Goal: Task Accomplishment & Management: Use online tool/utility

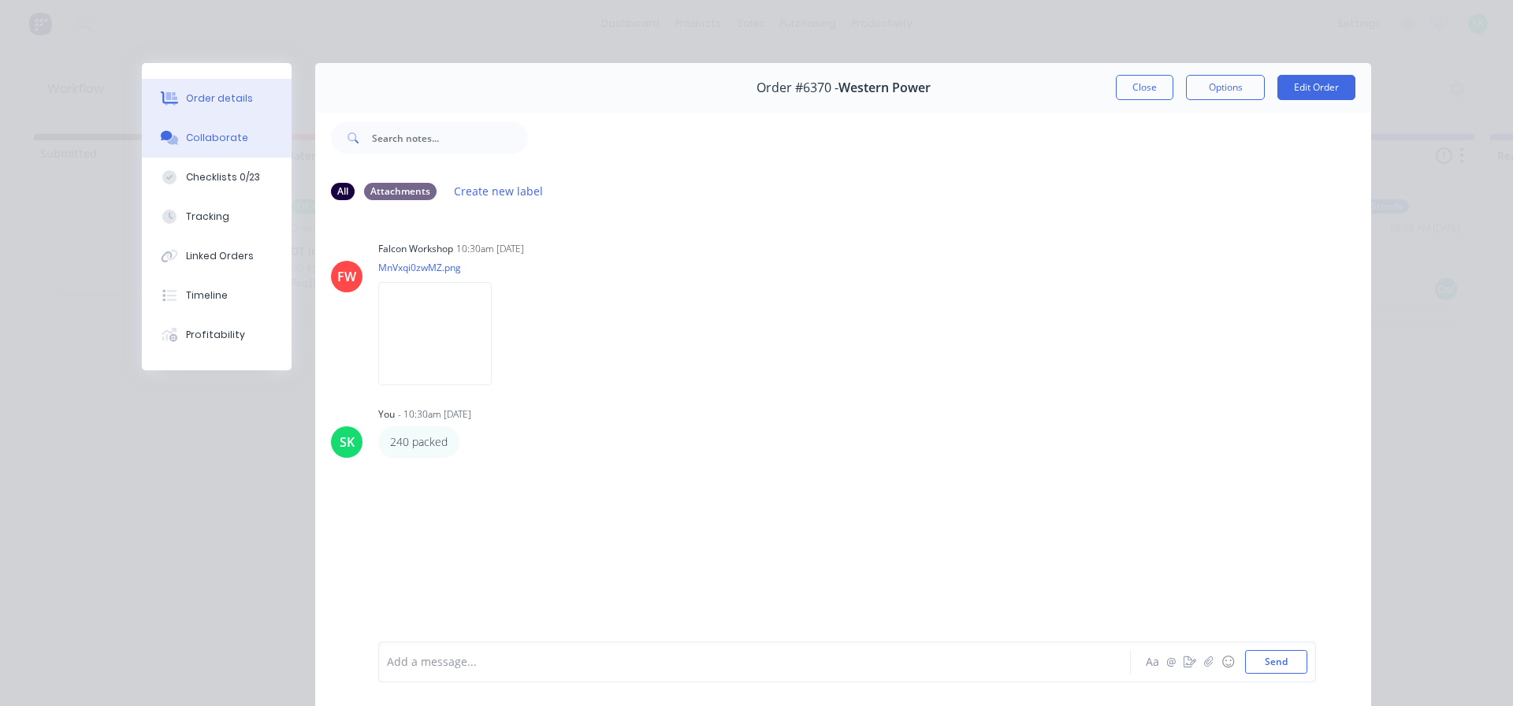
click at [216, 97] on div "Order details" at bounding box center [219, 98] width 67 height 14
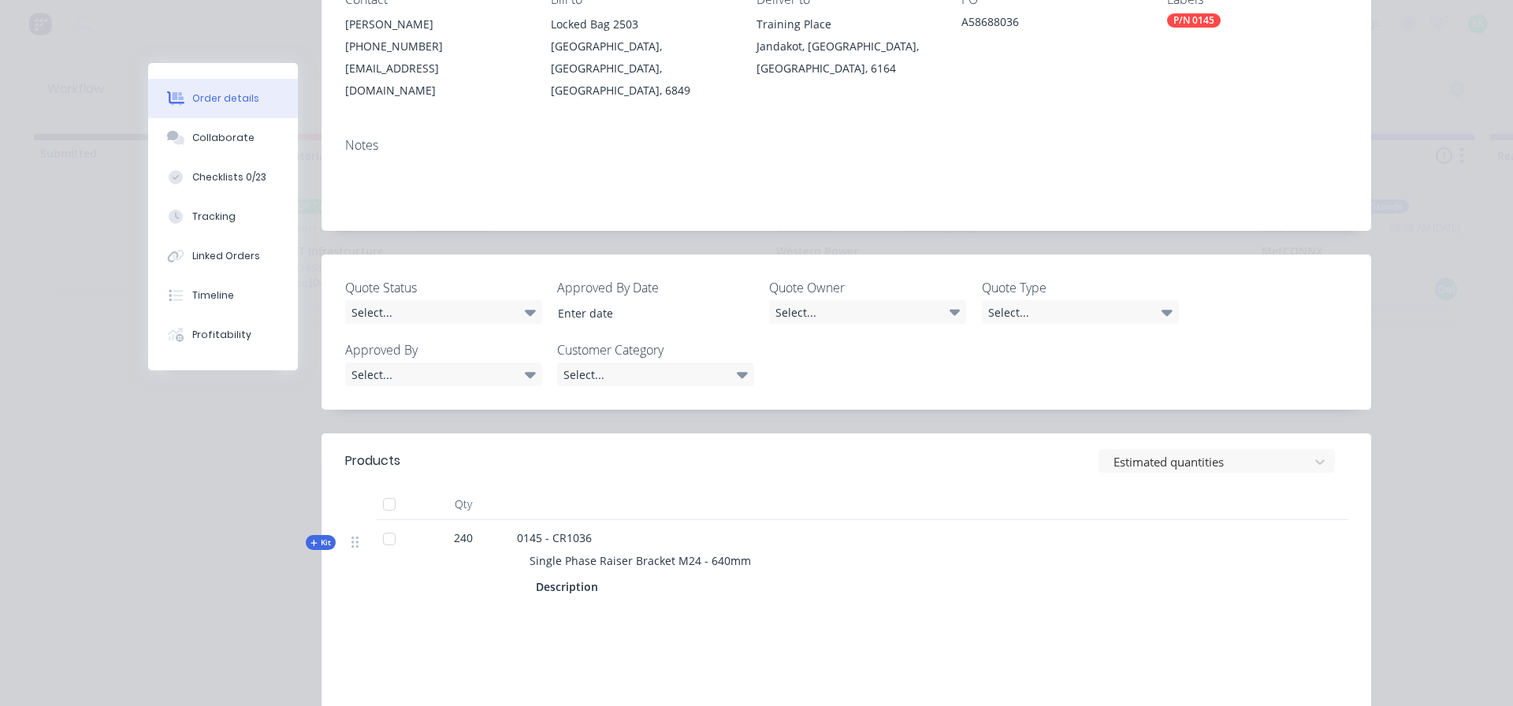
scroll to position [315, 0]
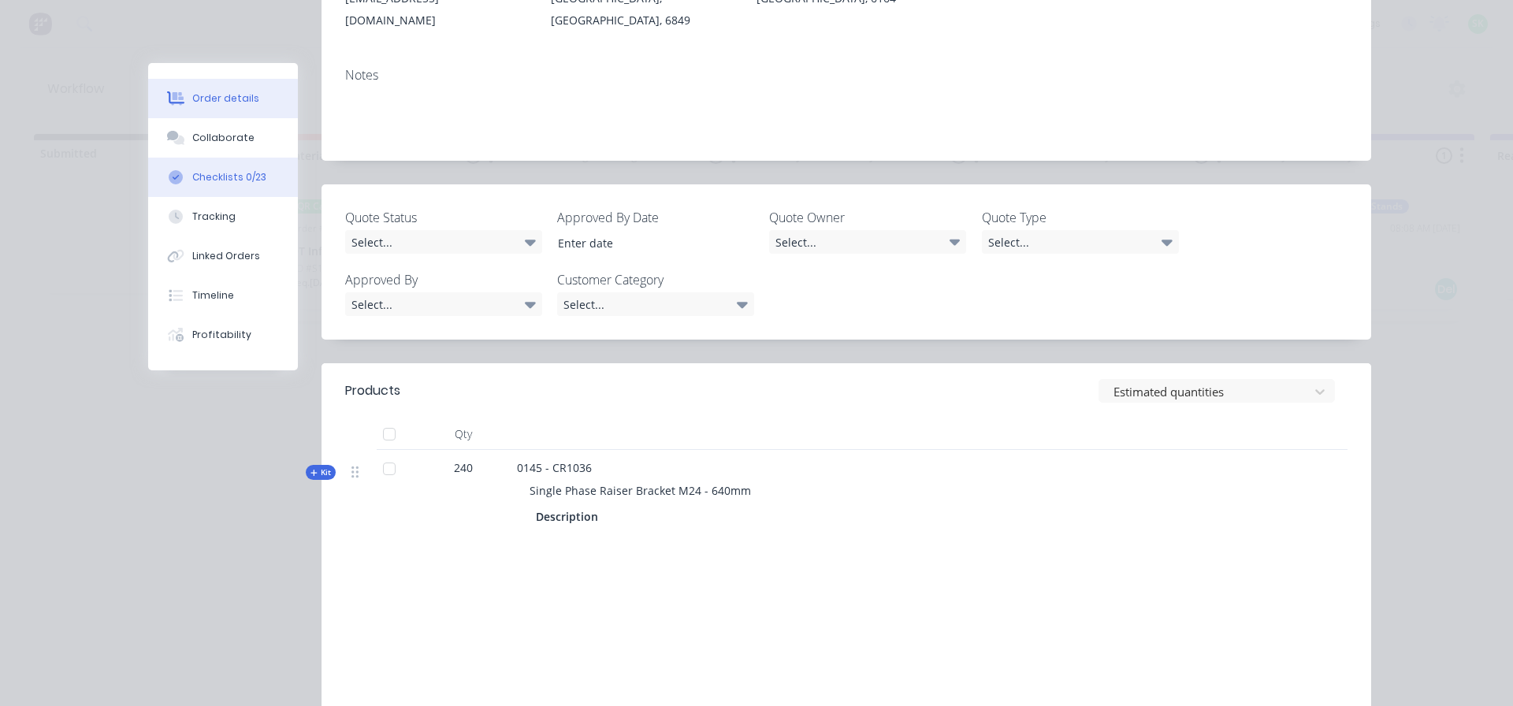
click at [211, 173] on div "Checklists 0/23" at bounding box center [229, 177] width 74 height 14
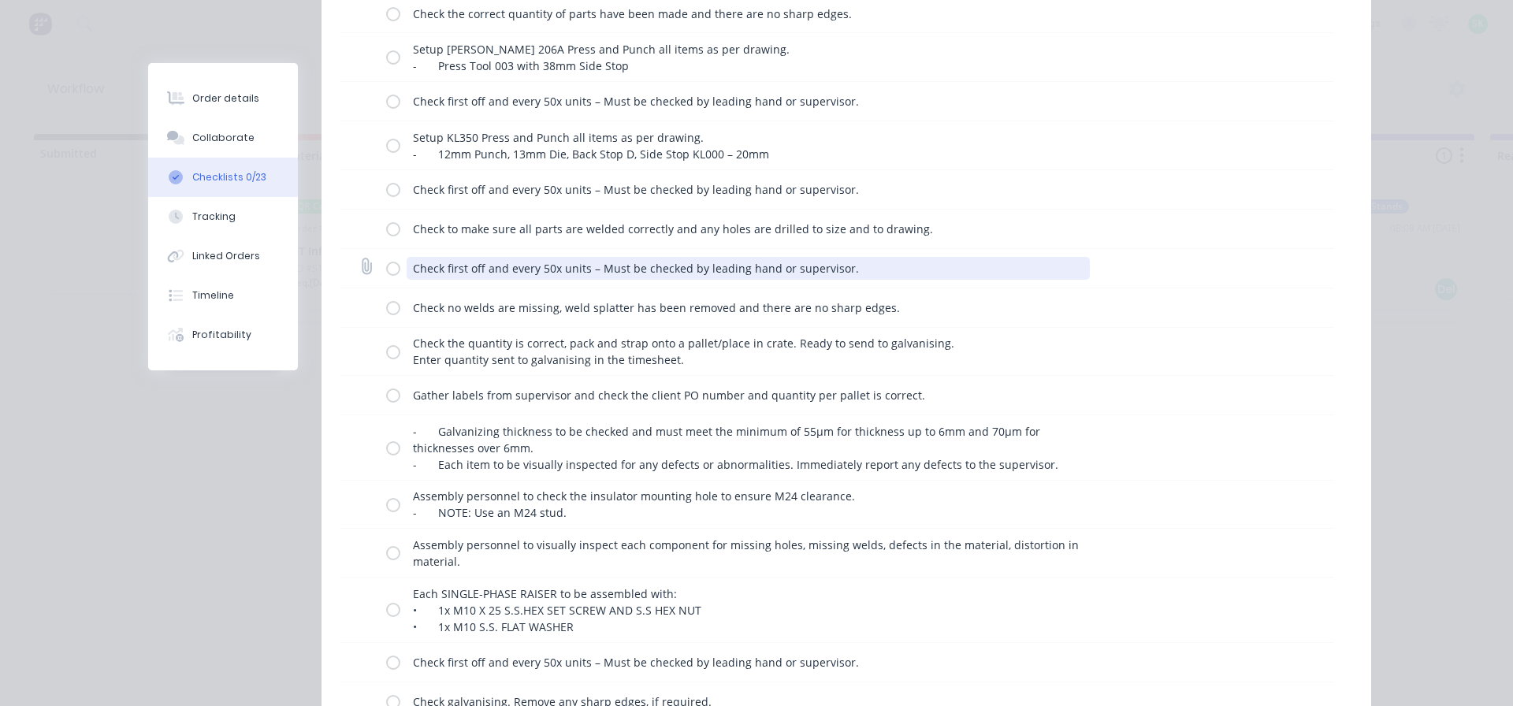
scroll to position [394, 0]
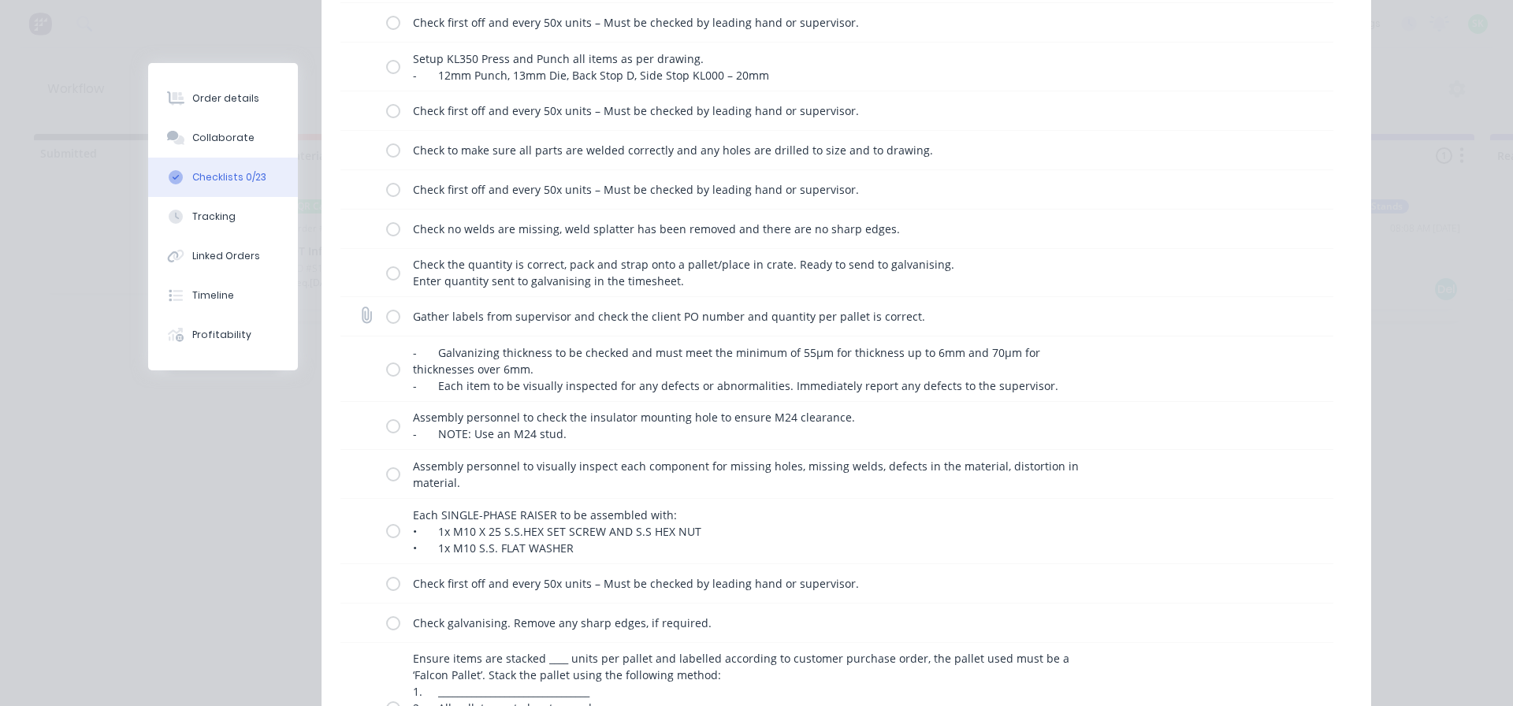
click at [387, 314] on label at bounding box center [393, 316] width 14 height 17
click at [0, 0] on input "checkbox" at bounding box center [0, 0] width 0 height 0
click at [386, 371] on label at bounding box center [393, 368] width 14 height 17
click at [0, 0] on input "checkbox" at bounding box center [0, 0] width 0 height 0
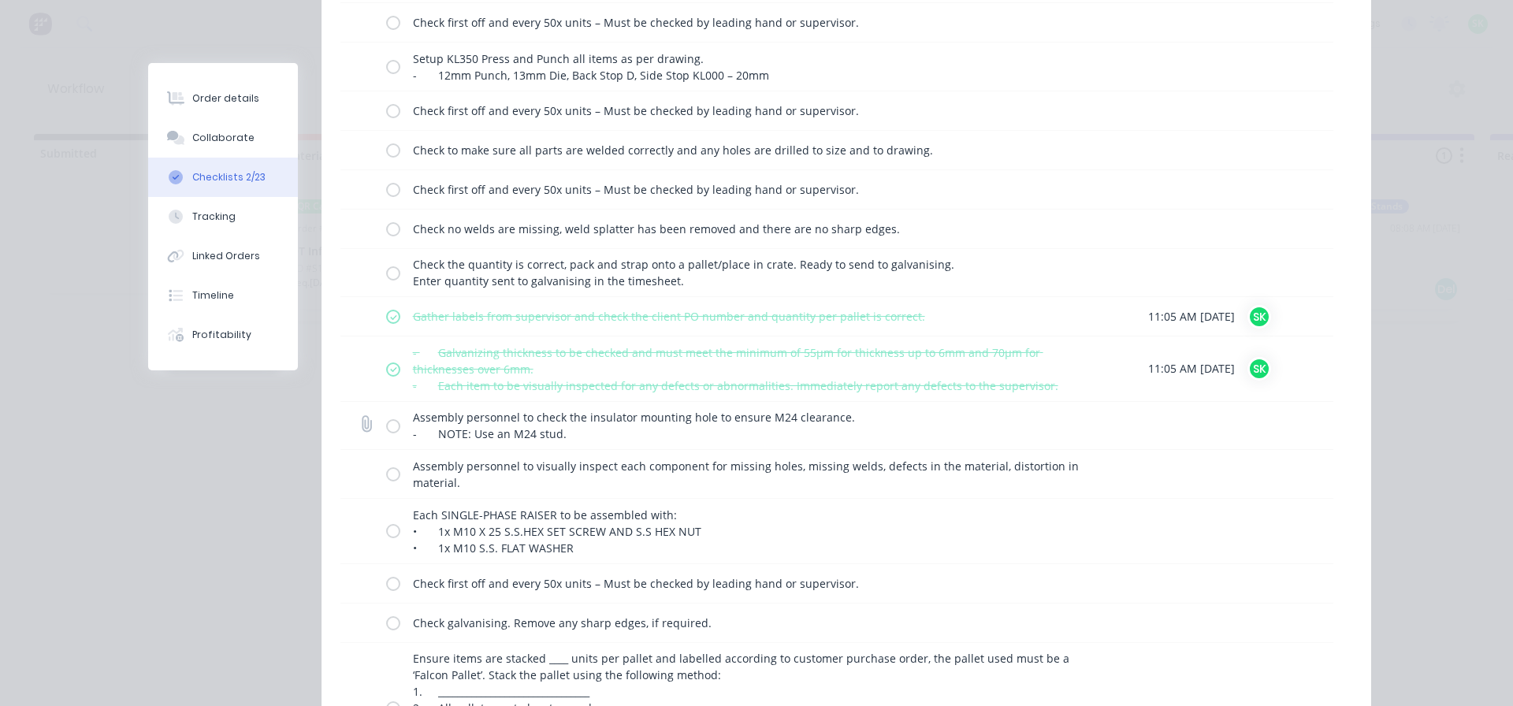
click at [387, 425] on label at bounding box center [393, 426] width 14 height 17
click at [0, 0] on input "checkbox" at bounding box center [0, 0] width 0 height 0
click at [390, 468] on label at bounding box center [393, 474] width 14 height 17
click at [0, 0] on input "checkbox" at bounding box center [0, 0] width 0 height 0
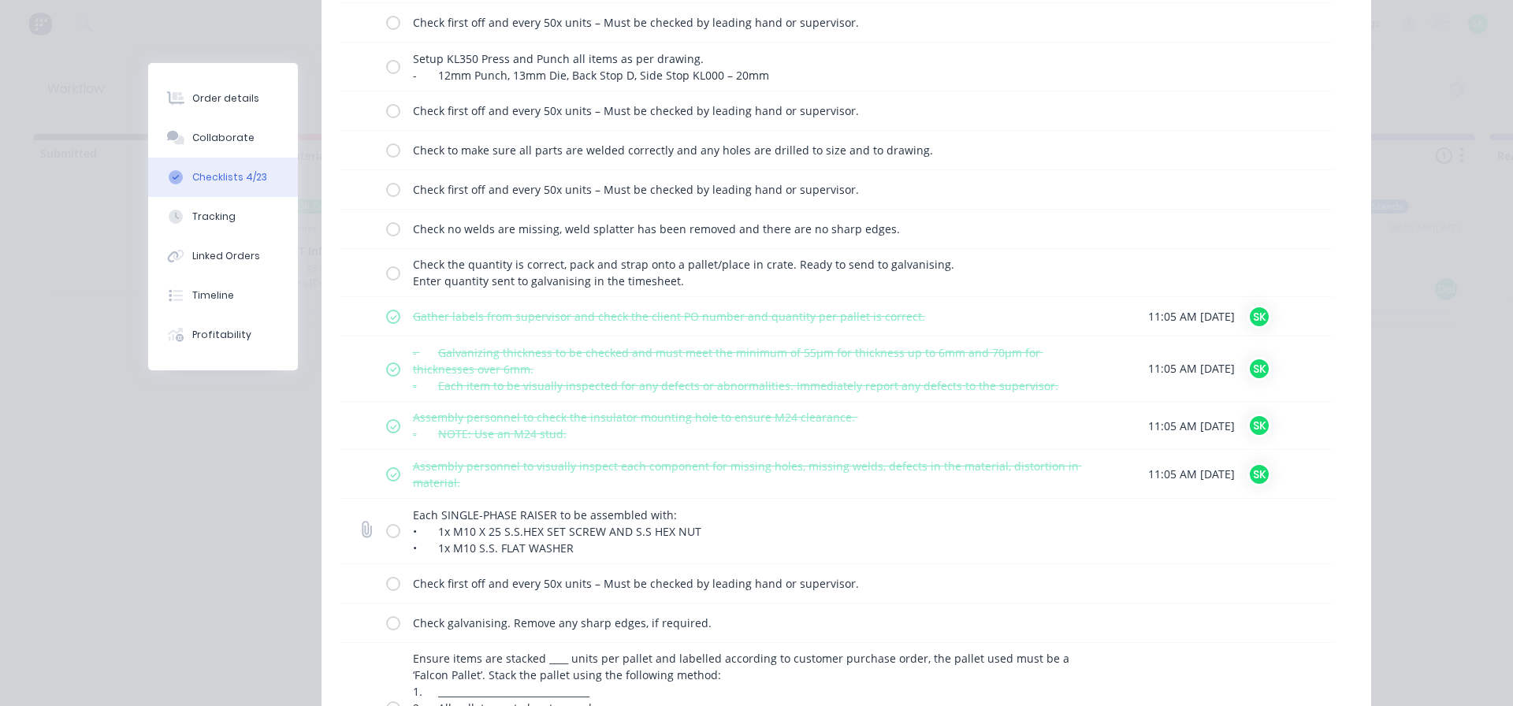
click at [389, 535] on label at bounding box center [393, 530] width 14 height 17
click at [0, 0] on input "checkbox" at bounding box center [0, 0] width 0 height 0
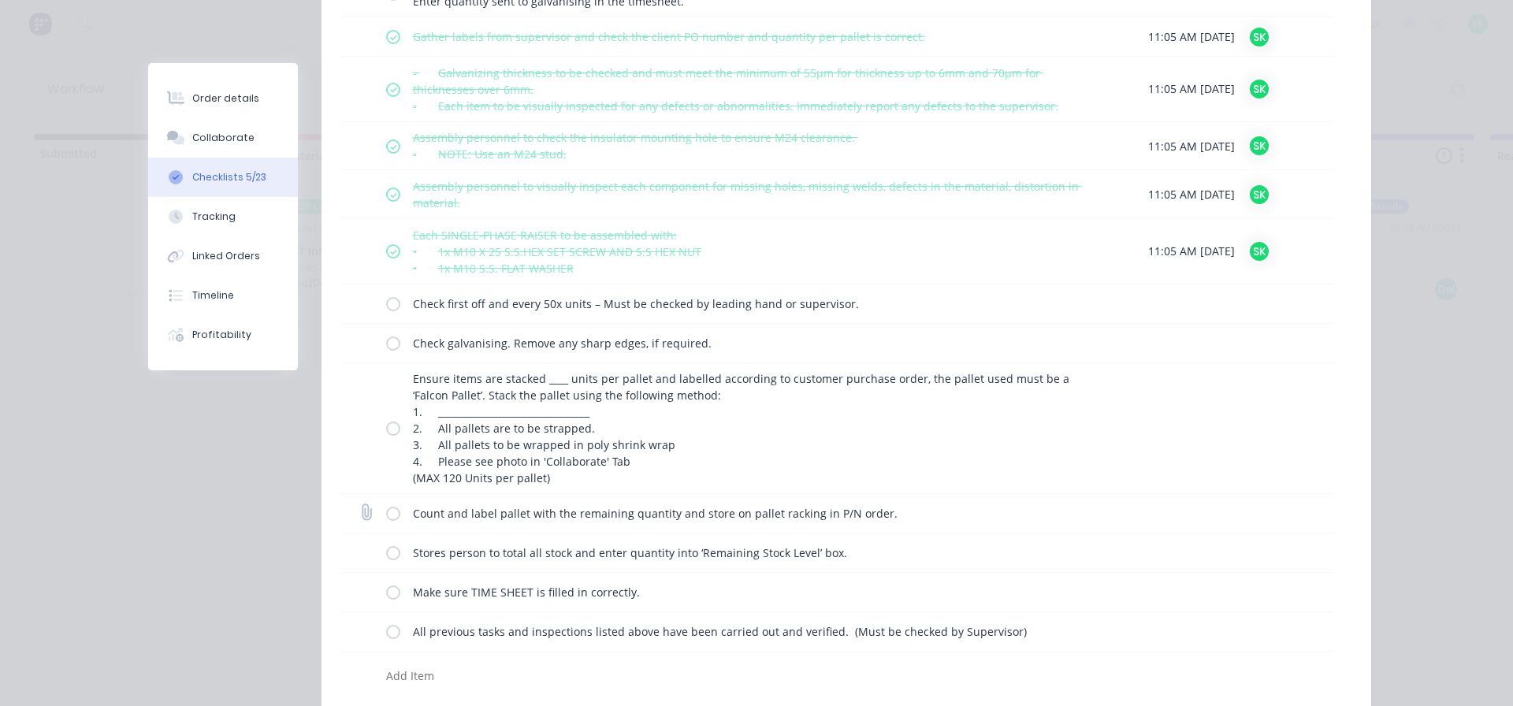
scroll to position [709, 0]
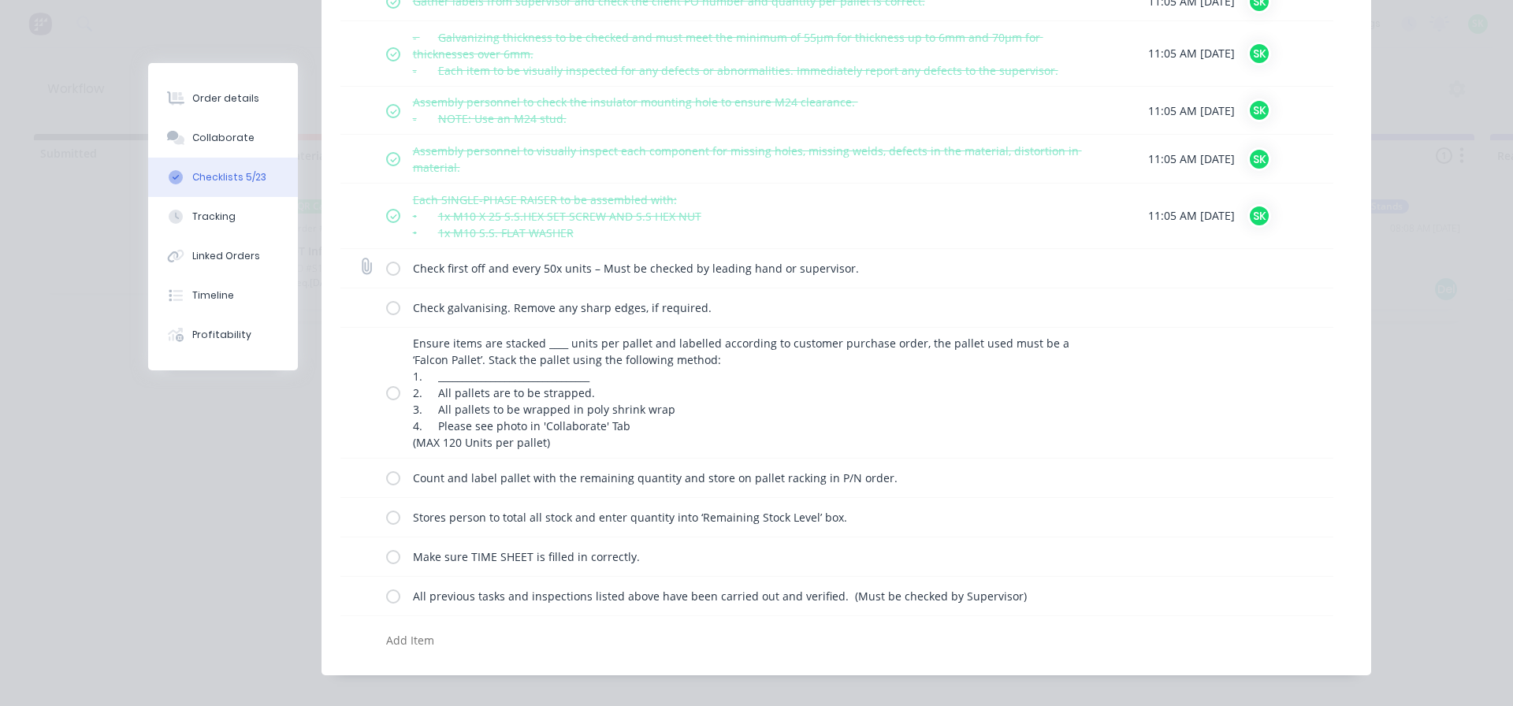
click at [386, 265] on label at bounding box center [393, 268] width 14 height 17
click at [0, 0] on input "checkbox" at bounding box center [0, 0] width 0 height 0
click at [386, 303] on label at bounding box center [393, 307] width 14 height 17
click at [0, 0] on input "checkbox" at bounding box center [0, 0] width 0 height 0
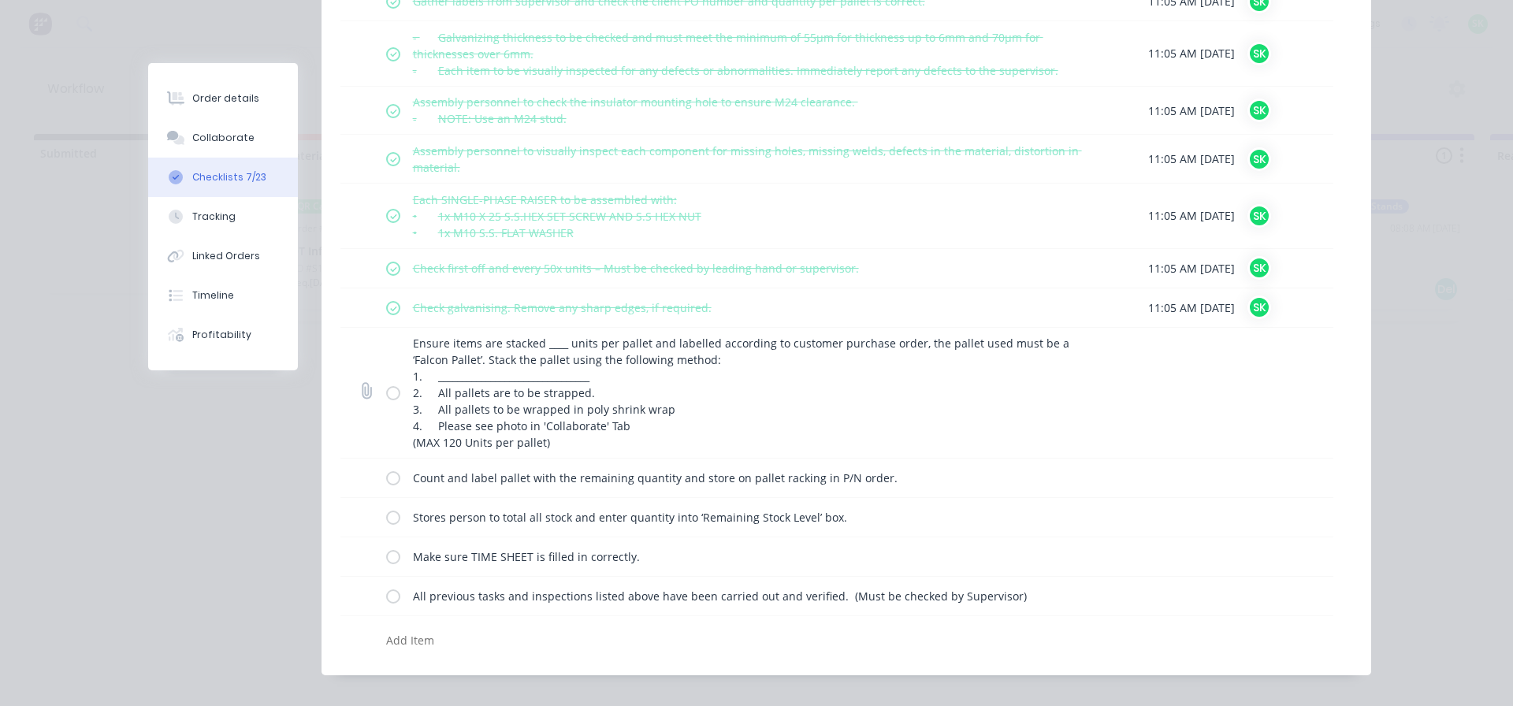
click at [386, 391] on label at bounding box center [393, 392] width 14 height 17
click at [0, 0] on input "checkbox" at bounding box center [0, 0] width 0 height 0
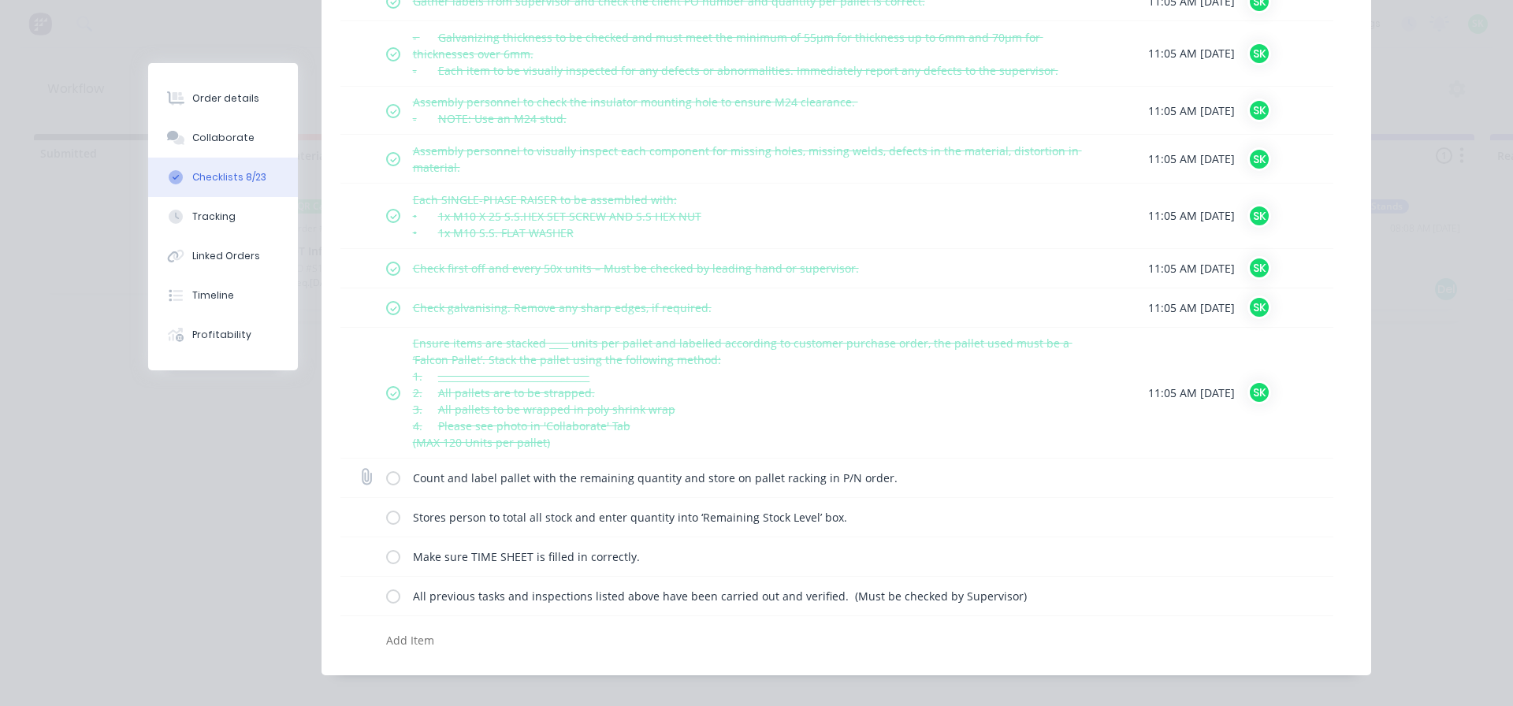
click at [391, 476] on label at bounding box center [393, 478] width 14 height 17
click at [0, 0] on input "checkbox" at bounding box center [0, 0] width 0 height 0
click at [387, 515] on label at bounding box center [393, 517] width 14 height 17
click at [0, 0] on input "checkbox" at bounding box center [0, 0] width 0 height 0
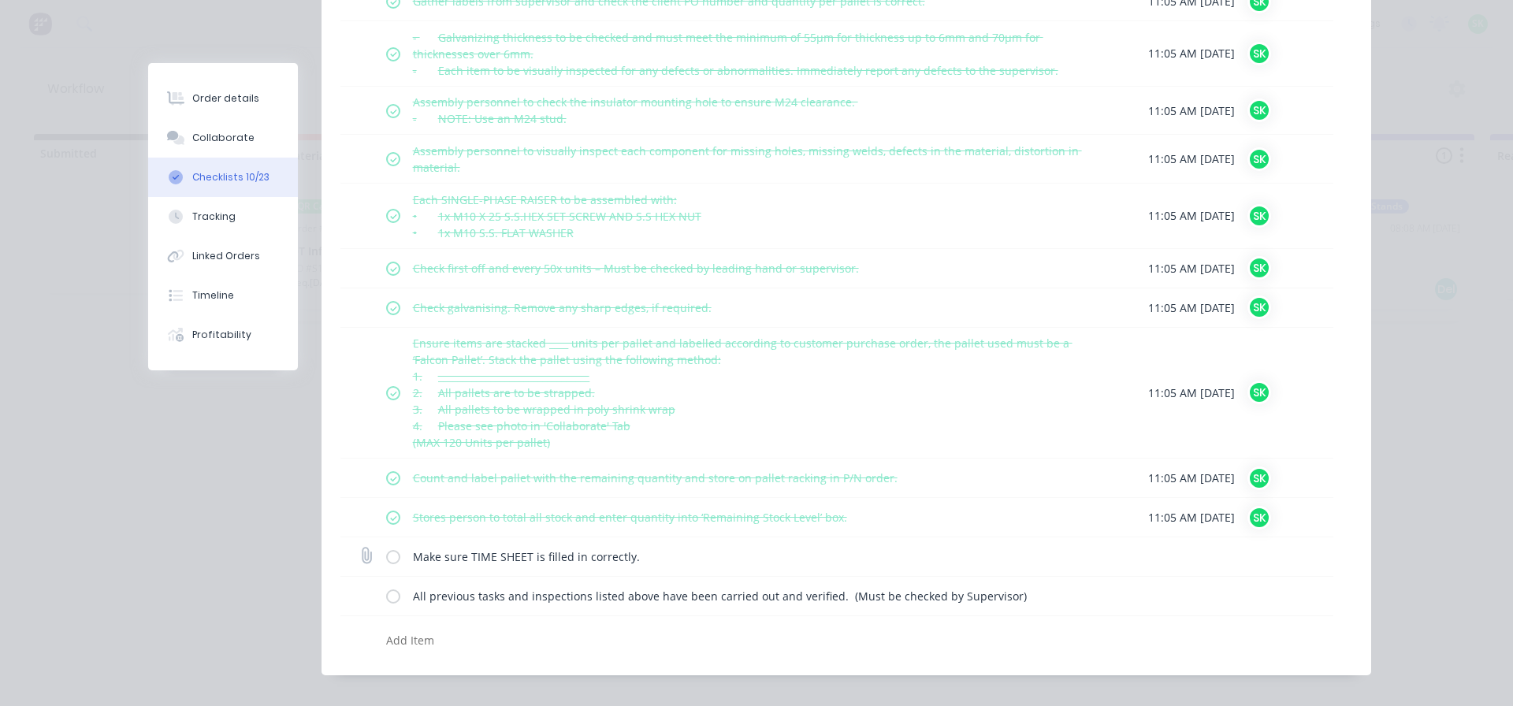
click at [386, 559] on label at bounding box center [393, 556] width 14 height 17
click at [0, 0] on input "checkbox" at bounding box center [0, 0] width 0 height 0
click at [386, 598] on label at bounding box center [393, 596] width 14 height 17
click at [0, 0] on input "checkbox" at bounding box center [0, 0] width 0 height 0
type textarea "x"
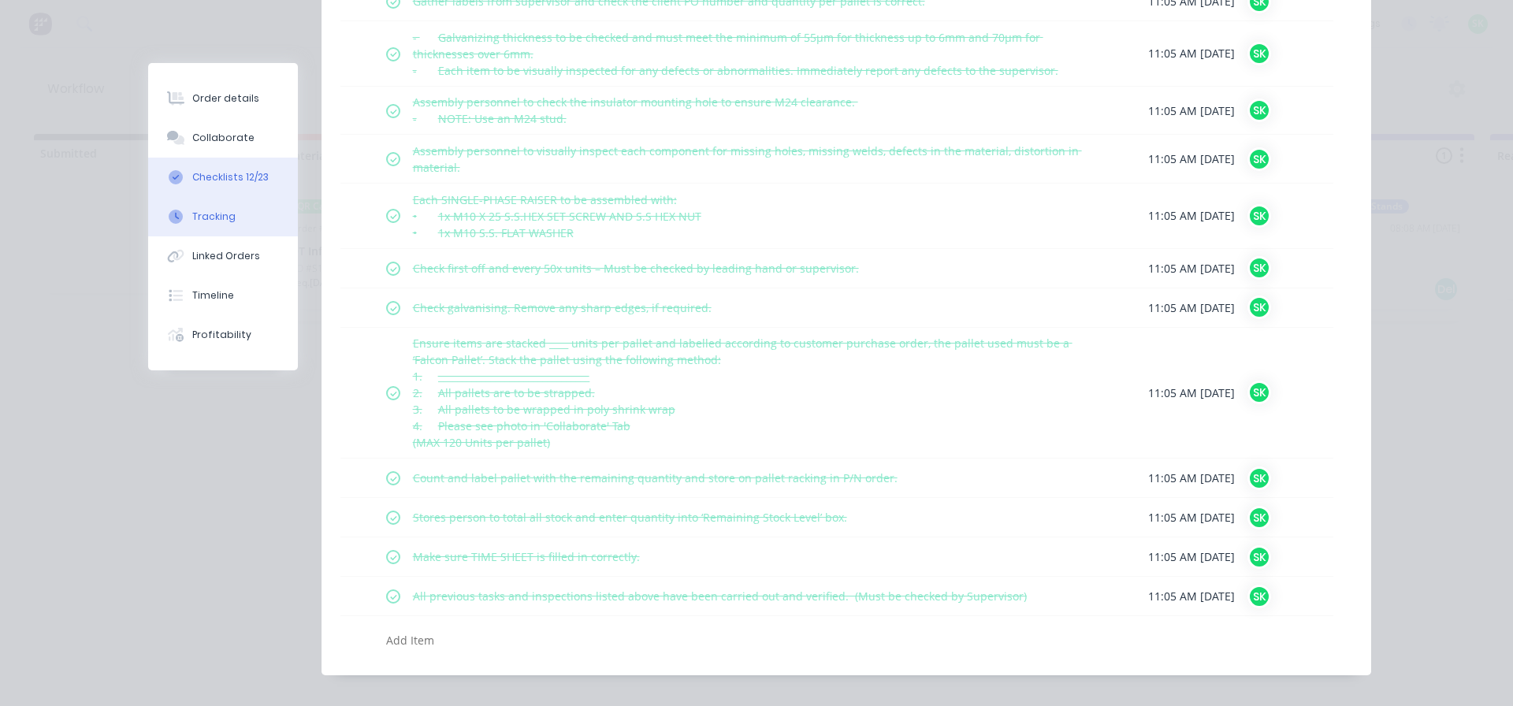
click at [211, 219] on div "Tracking" at bounding box center [213, 217] width 43 height 14
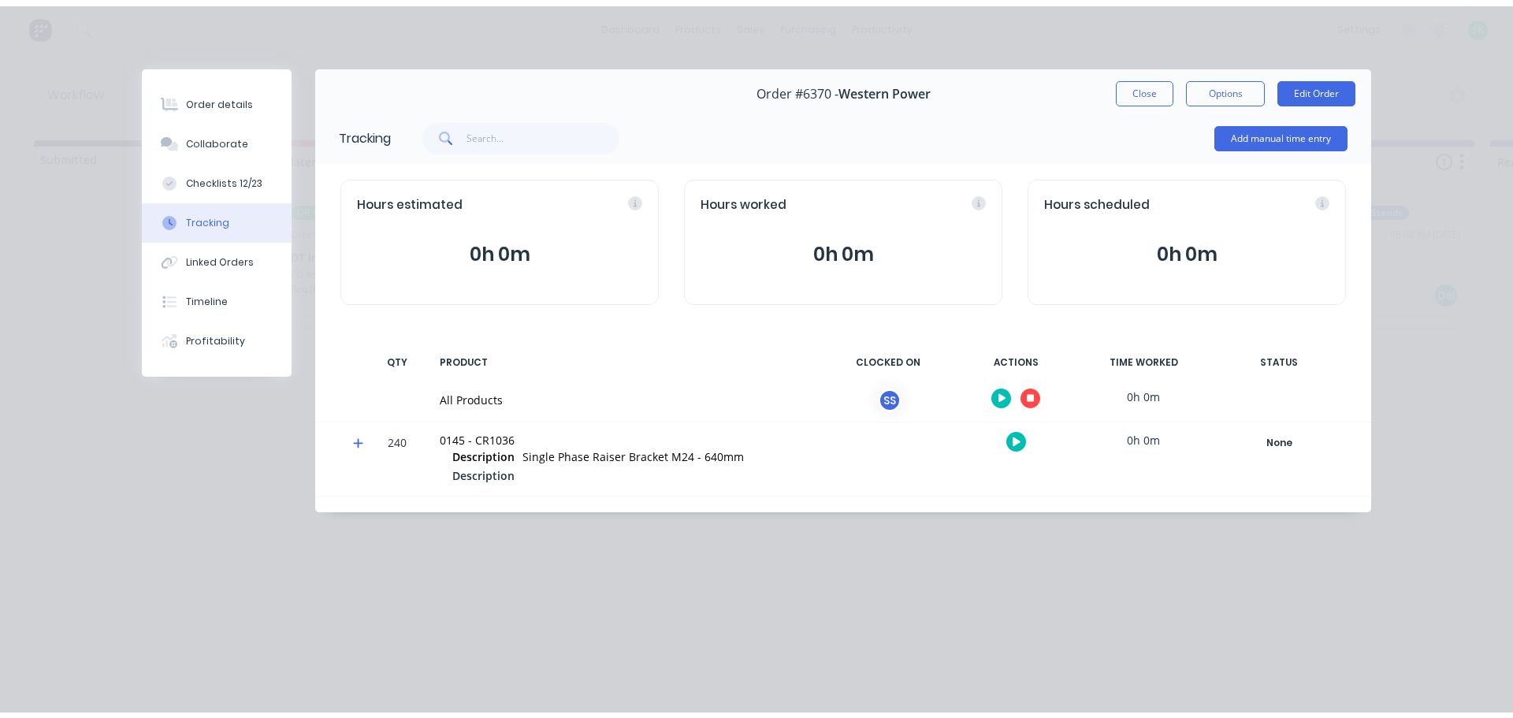
scroll to position [0, 0]
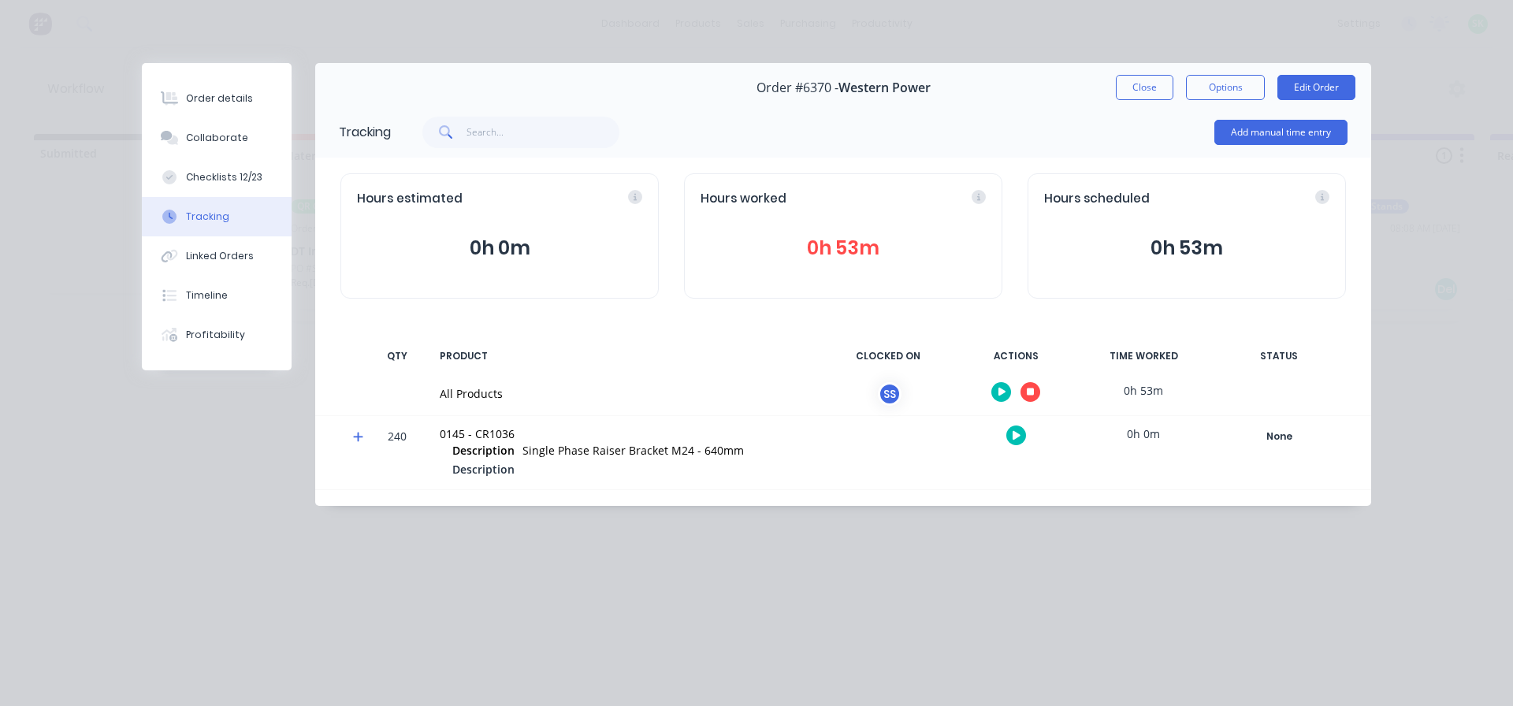
click at [1035, 391] on button "button" at bounding box center [1030, 392] width 20 height 20
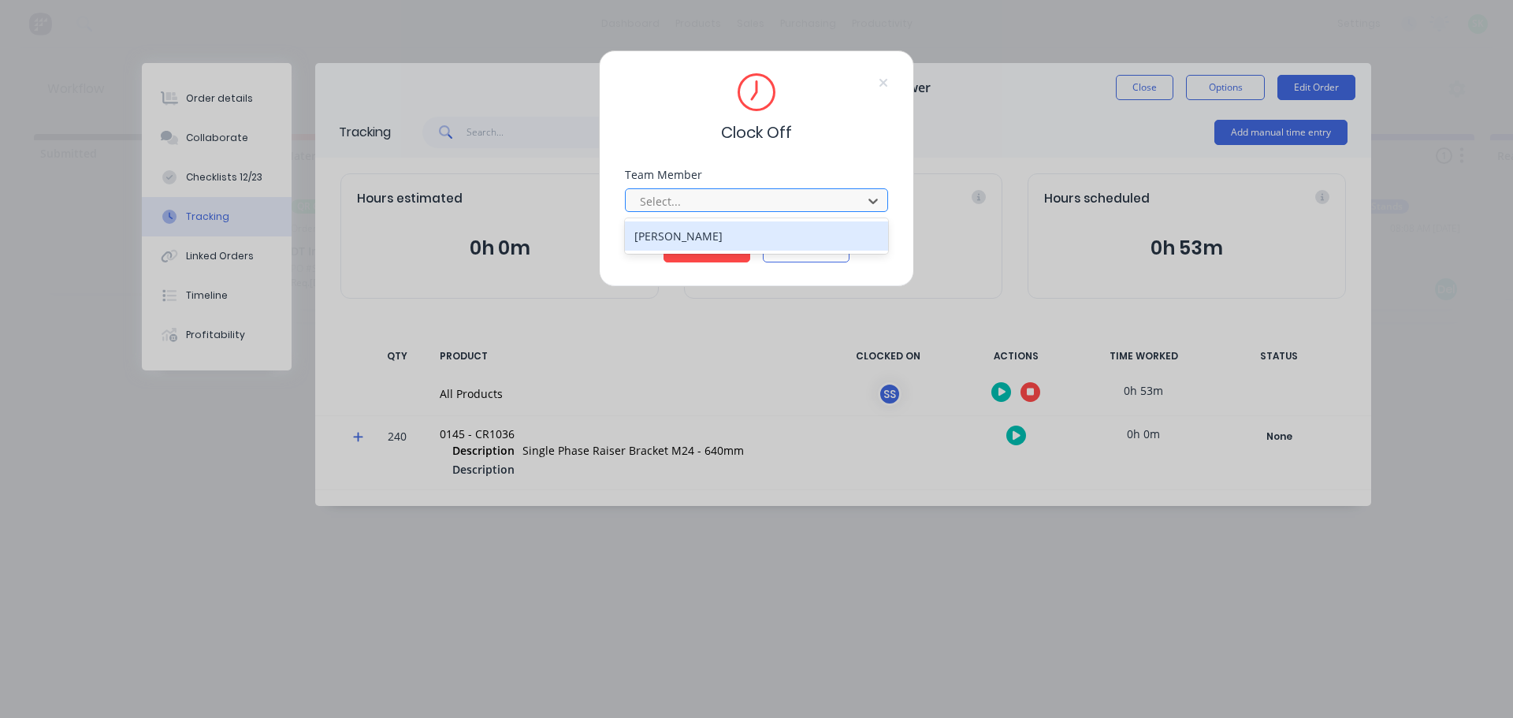
click at [812, 198] on div at bounding box center [746, 201] width 216 height 20
click at [724, 242] on div "[PERSON_NAME]" at bounding box center [756, 235] width 263 height 29
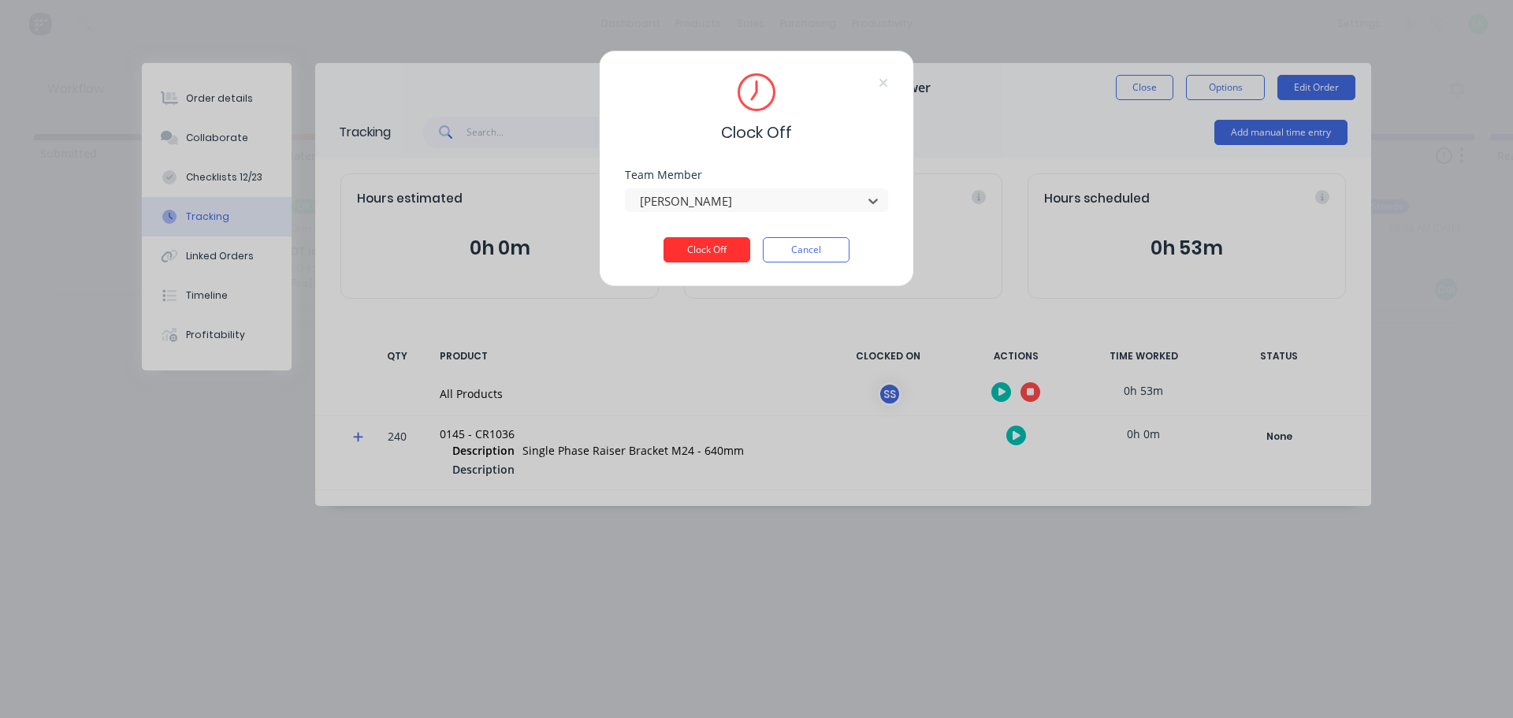
click at [720, 244] on button "Clock Off" at bounding box center [706, 249] width 87 height 25
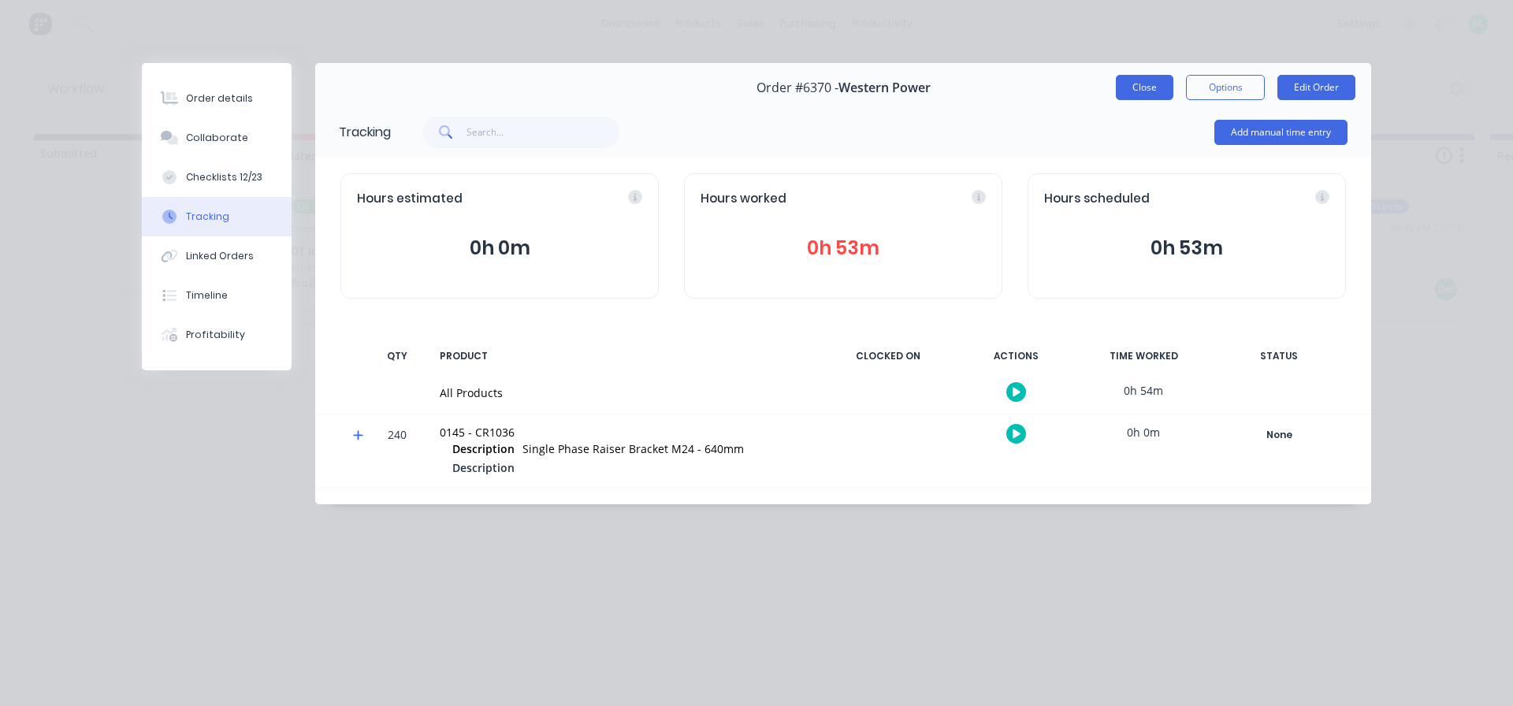
click at [1146, 84] on button "Close" at bounding box center [1145, 87] width 58 height 25
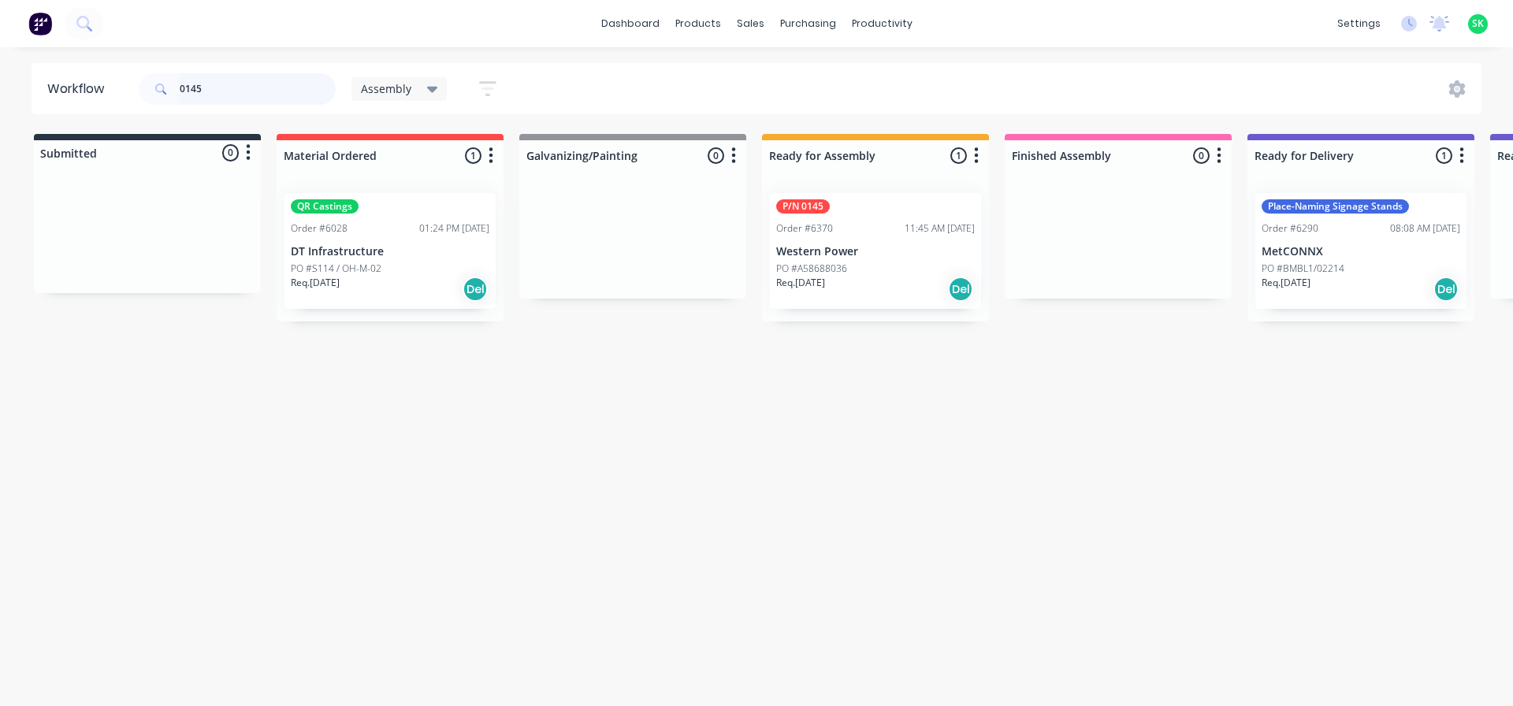
drag, startPoint x: 210, startPoint y: 89, endPoint x: 0, endPoint y: 65, distance: 211.7
click at [0, 66] on div "Workflow 0145 Assembly Save new view None edit Assembly (Default) edit Fabricat…" at bounding box center [756, 88] width 1513 height 51
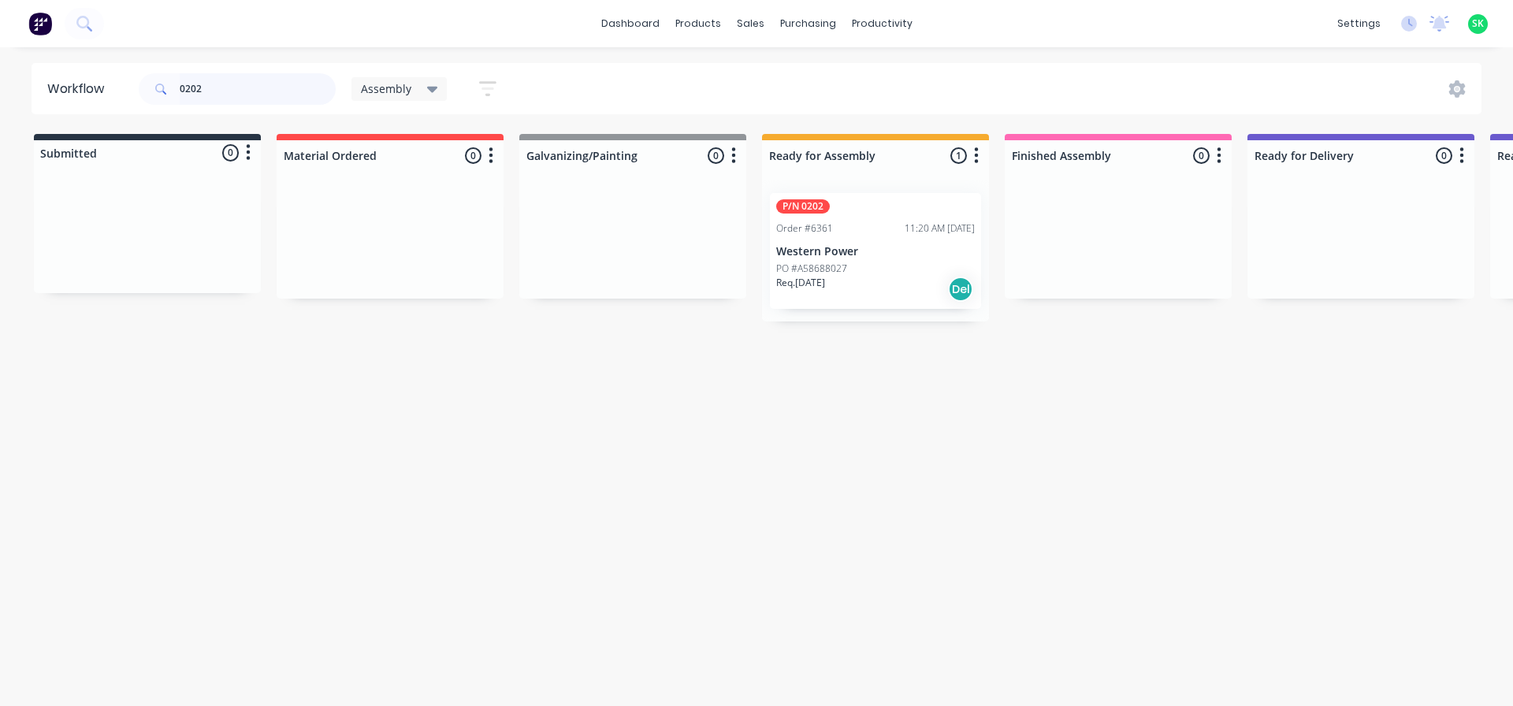
type input "0202"
click at [846, 239] on div "P/N 0202 Order #6361 11:20 AM [DATE] Western Power PO #A58688027 Req. [DATE] Del" at bounding box center [875, 251] width 211 height 116
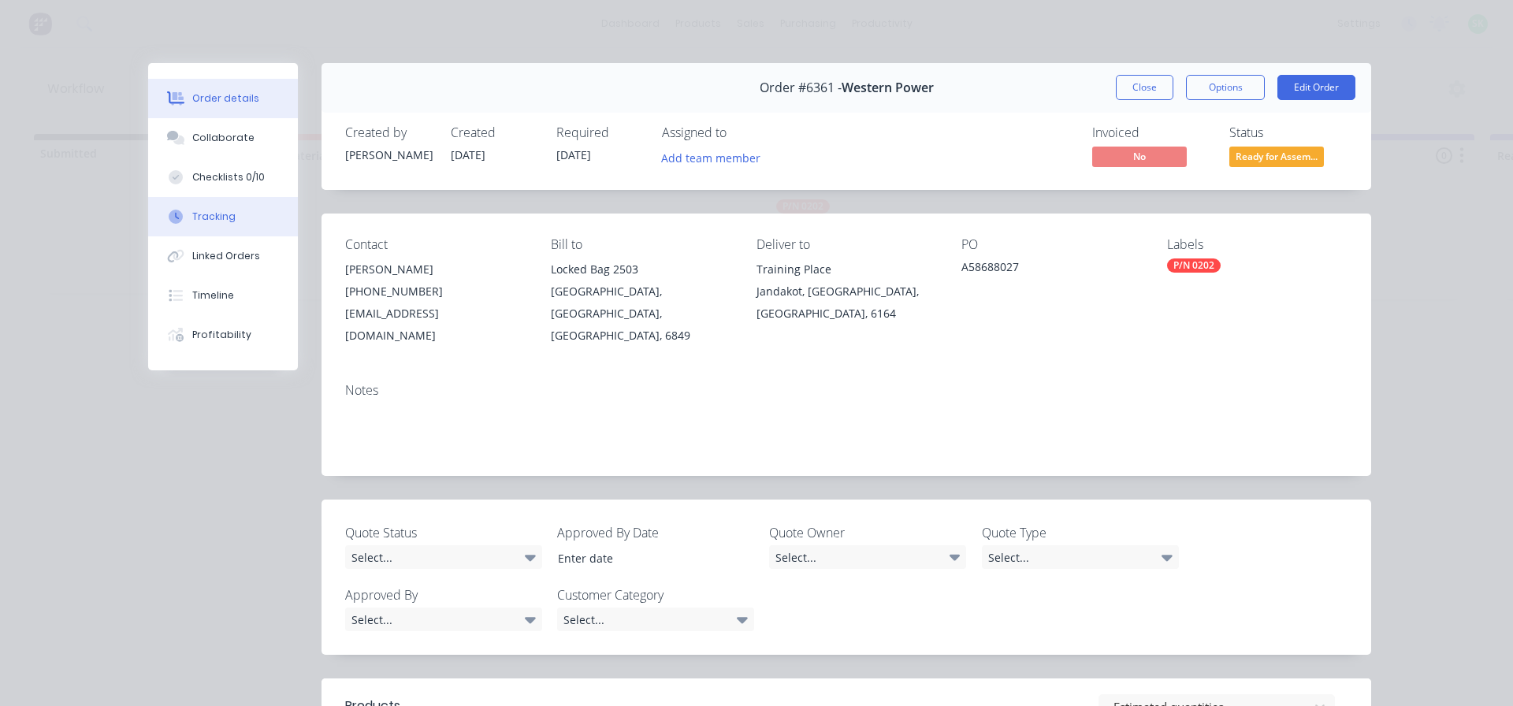
click at [220, 217] on div "Tracking" at bounding box center [213, 217] width 43 height 14
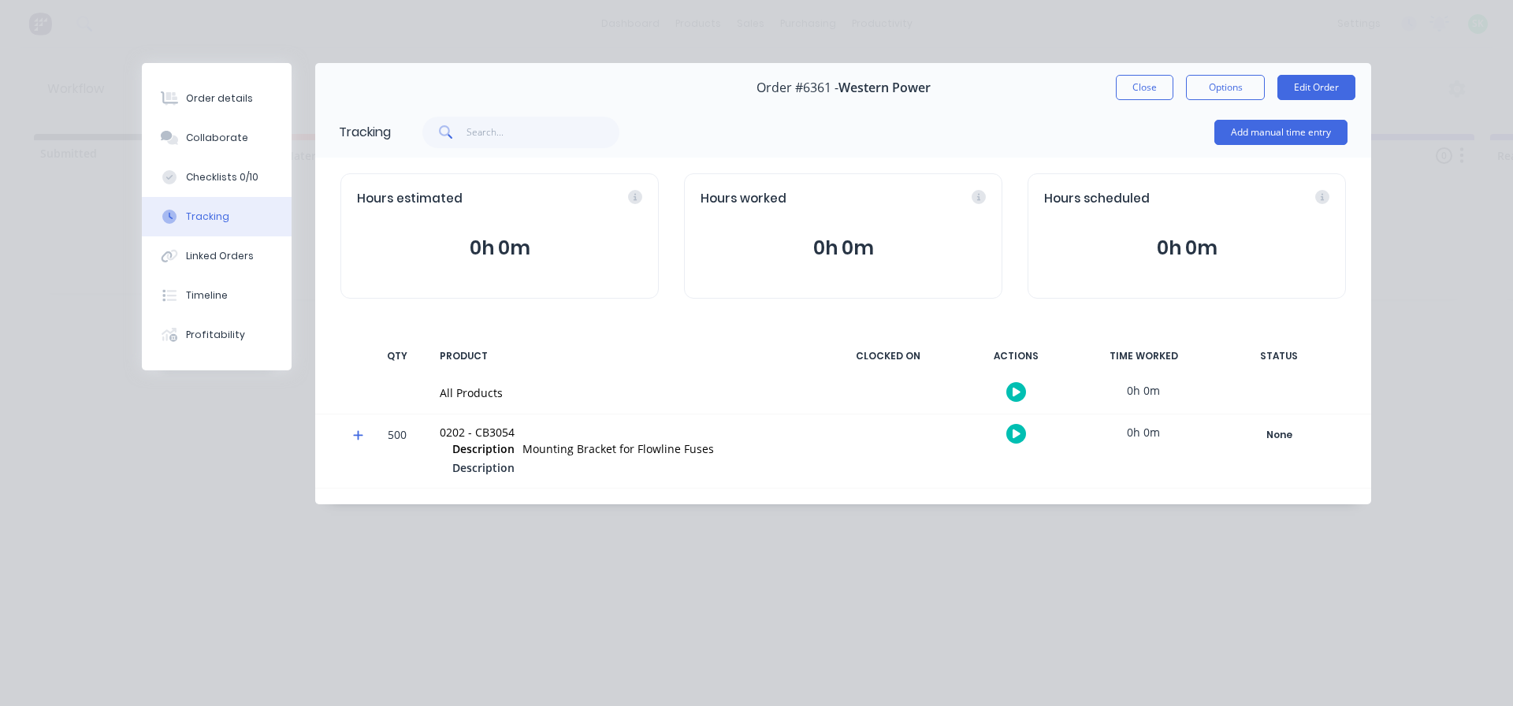
click at [1017, 385] on button "button" at bounding box center [1016, 392] width 20 height 20
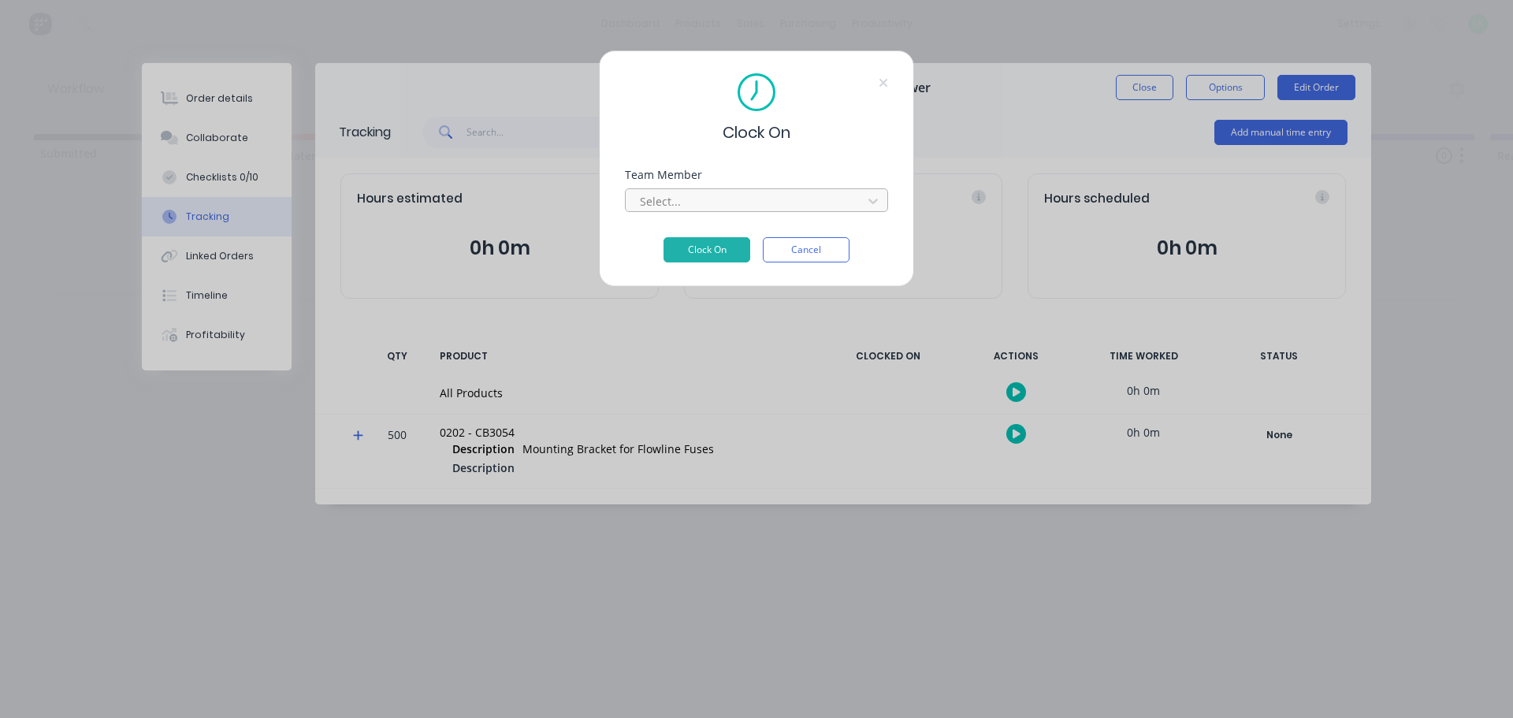
click at [816, 202] on div at bounding box center [746, 201] width 216 height 20
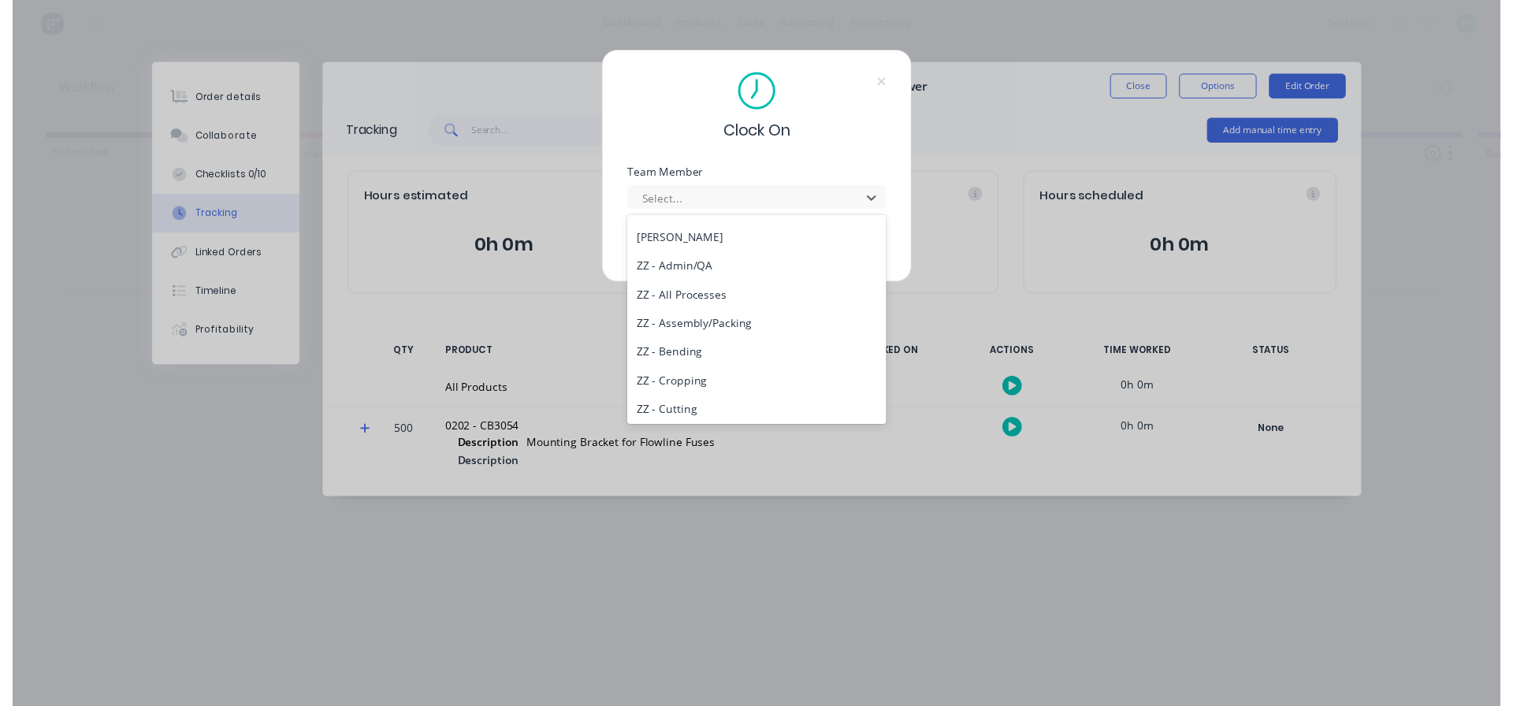
scroll to position [711, 0]
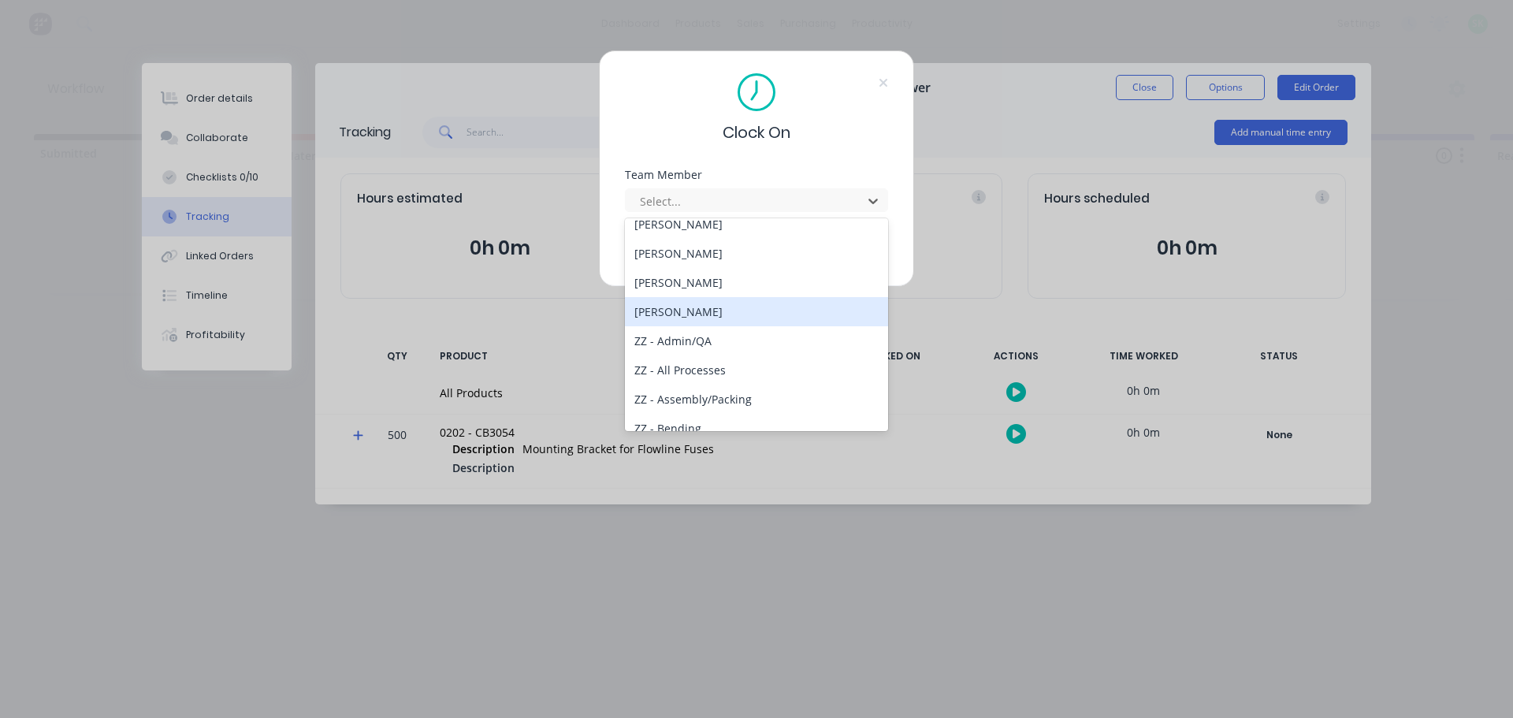
click at [702, 315] on div "[PERSON_NAME]" at bounding box center [756, 311] width 263 height 29
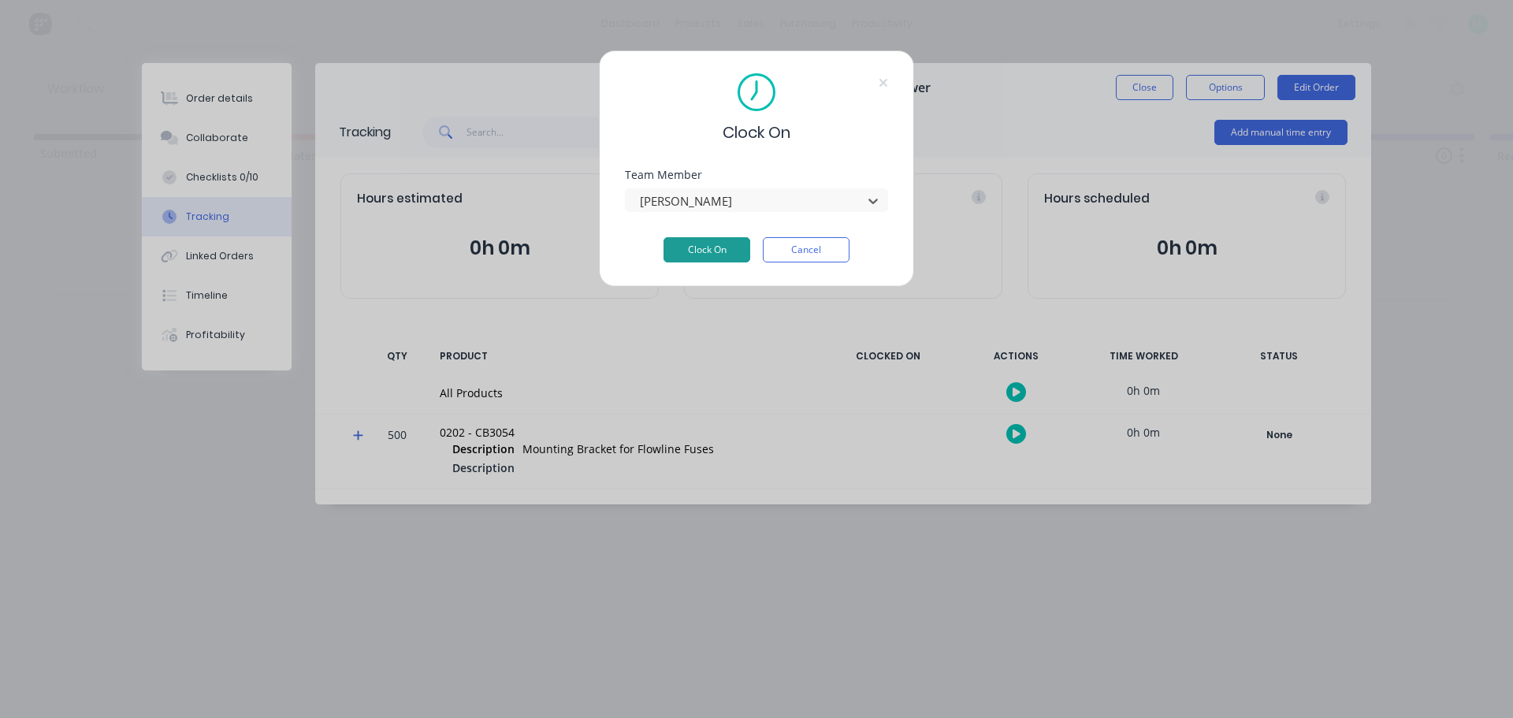
click at [715, 252] on button "Clock On" at bounding box center [706, 249] width 87 height 25
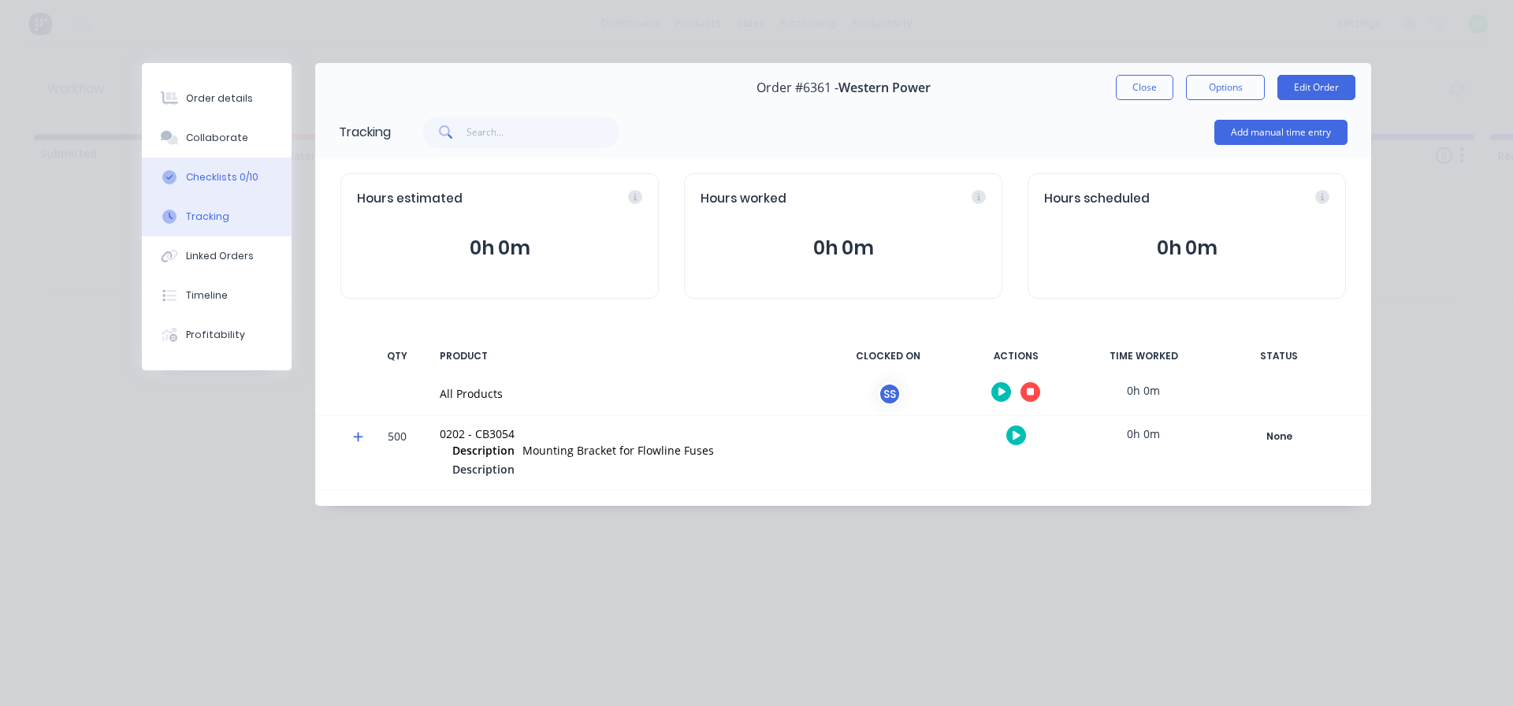
click at [221, 167] on button "Checklists 0/10" at bounding box center [217, 177] width 150 height 39
type textarea "x"
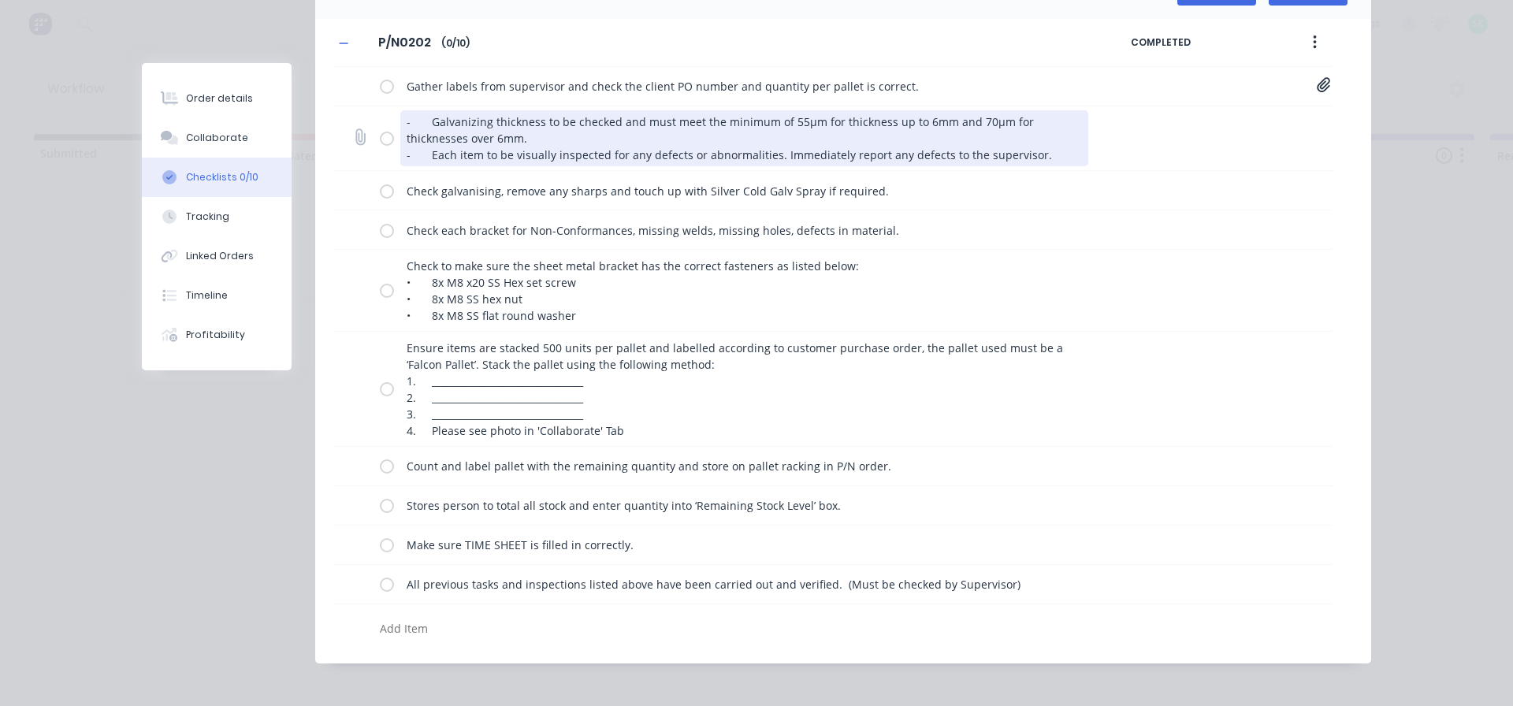
scroll to position [145, 0]
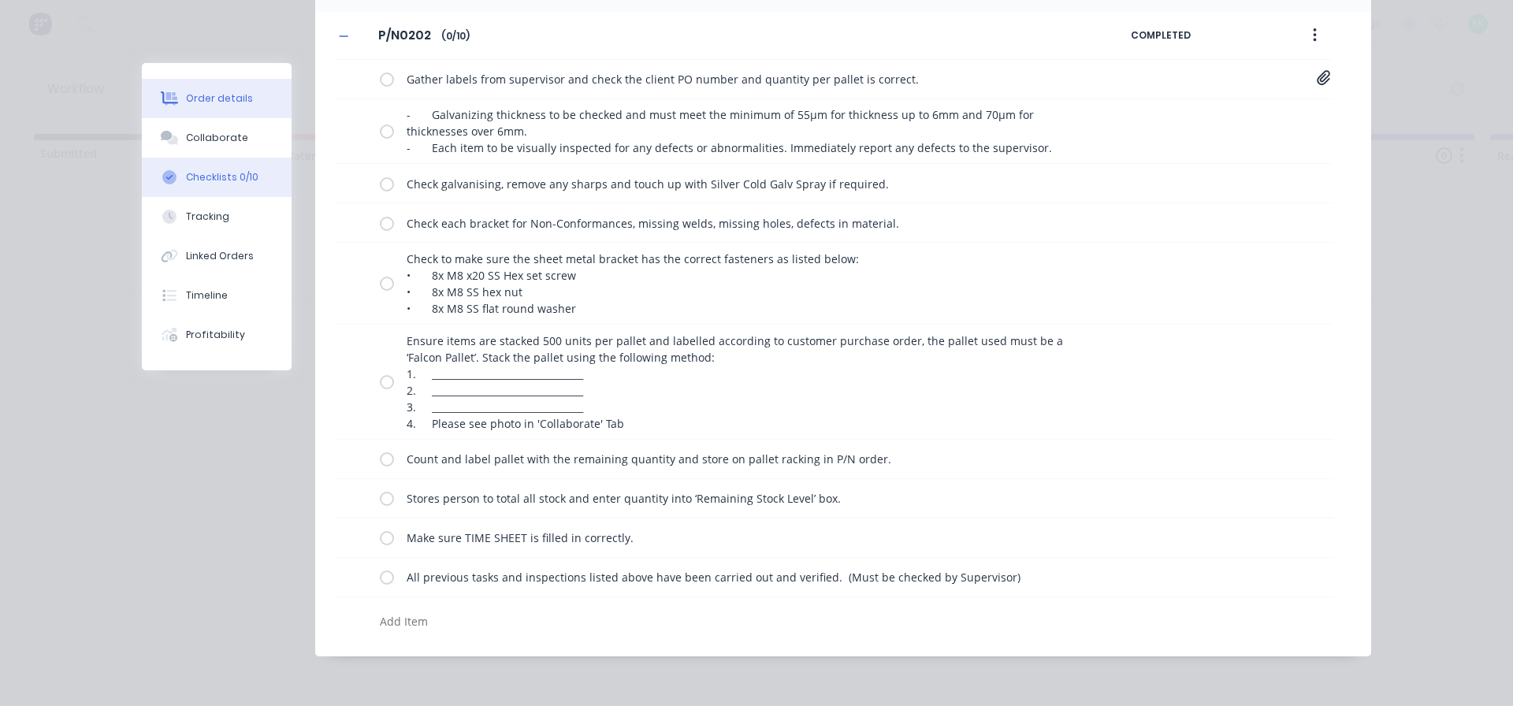
click at [217, 96] on div "Order details" at bounding box center [219, 98] width 67 height 14
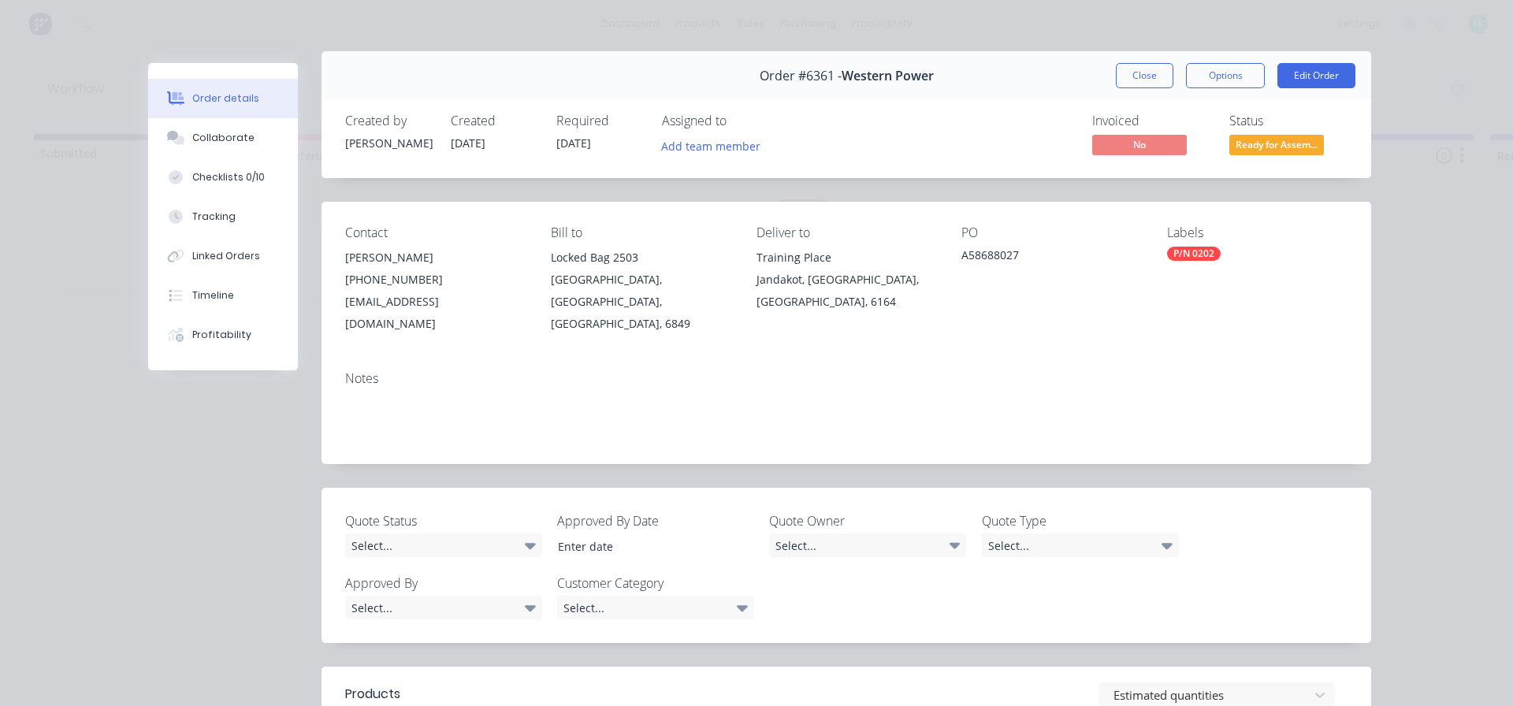
scroll to position [0, 0]
